Goal: Information Seeking & Learning: Learn about a topic

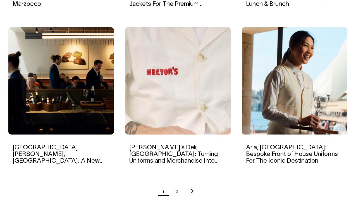
scroll to position [528, 0]
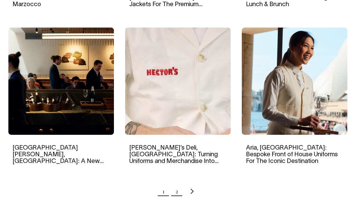
click at [176, 193] on link "2" at bounding box center [177, 192] width 3 height 14
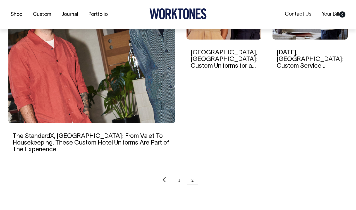
scroll to position [232, 0]
click at [179, 174] on link "1" at bounding box center [179, 180] width 2 height 14
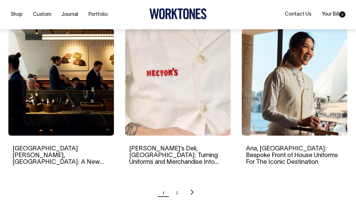
scroll to position [527, 0]
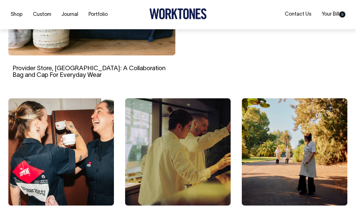
click at [183, 132] on img at bounding box center [177, 152] width 105 height 107
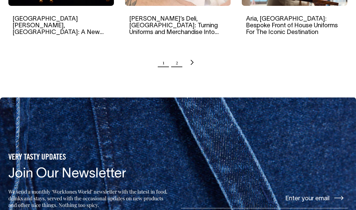
scroll to position [657, 0]
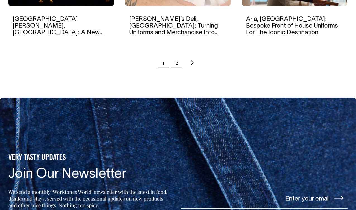
click at [176, 64] on link "2" at bounding box center [177, 63] width 3 height 14
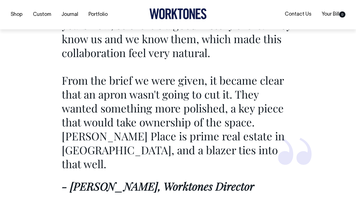
scroll to position [1760, 0]
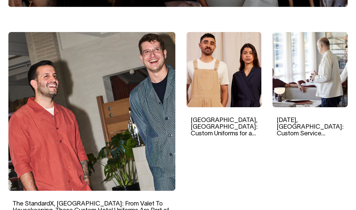
scroll to position [164, 0]
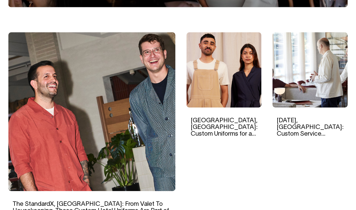
click at [313, 55] on img at bounding box center [309, 69] width 75 height 75
click at [152, 147] on img at bounding box center [91, 111] width 167 height 159
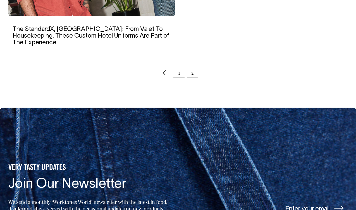
scroll to position [339, 0]
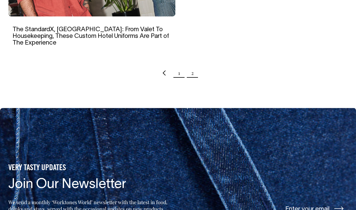
click at [179, 66] on link "1" at bounding box center [179, 73] width 2 height 14
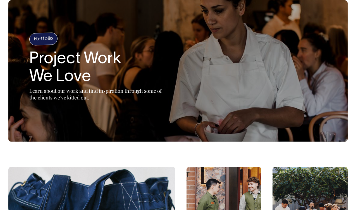
scroll to position [118, 0]
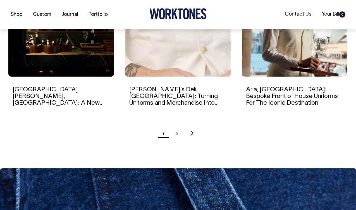
click at [272, 44] on img at bounding box center [294, 22] width 105 height 107
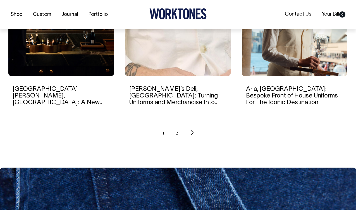
scroll to position [587, 0]
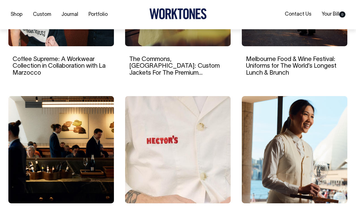
click at [191, 135] on img at bounding box center [177, 149] width 105 height 107
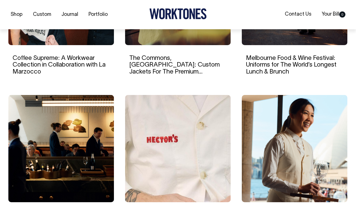
scroll to position [461, 0]
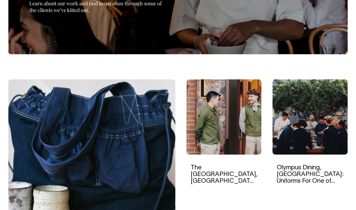
click at [304, 122] on img at bounding box center [309, 117] width 75 height 75
